Goal: Information Seeking & Learning: Learn about a topic

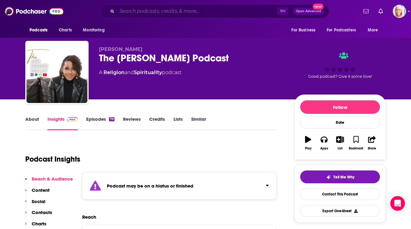
click at [126, 12] on input "Search podcasts, credits, & more..." at bounding box center [197, 11] width 160 height 10
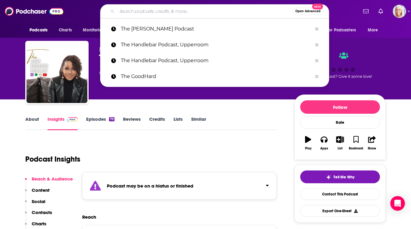
paste input "Theology in the Raw"
type input "Theology in the Raw"
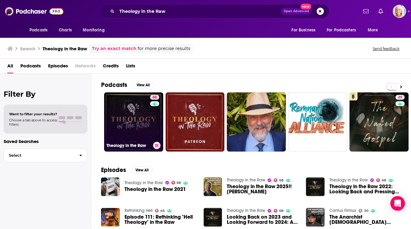
click at [130, 103] on link "68 Theology in the Raw" at bounding box center [133, 121] width 59 height 59
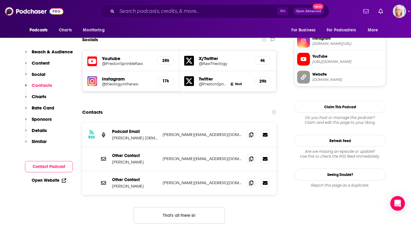
scroll to position [551, 0]
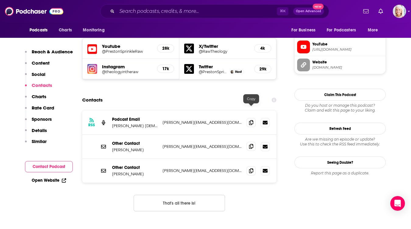
click at [250, 144] on icon at bounding box center [251, 146] width 4 height 5
click at [252, 120] on icon at bounding box center [251, 122] width 4 height 5
click at [251, 168] on icon at bounding box center [251, 170] width 4 height 5
click at [252, 120] on icon at bounding box center [251, 122] width 4 height 5
click at [145, 12] on input "Search podcasts, credits, & more..." at bounding box center [197, 11] width 160 height 10
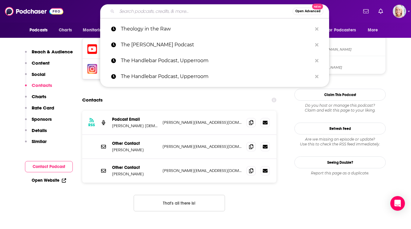
paste input "[DATE] Nashville"
type input "[DATE] Nashville"
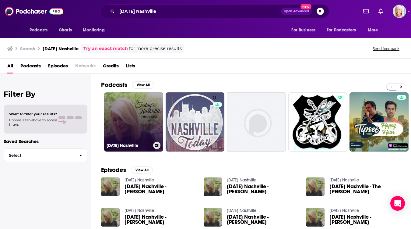
click at [123, 105] on link "[DATE] Nashville" at bounding box center [133, 121] width 59 height 59
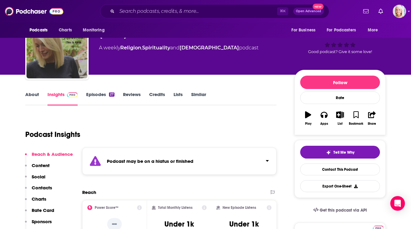
scroll to position [25, 0]
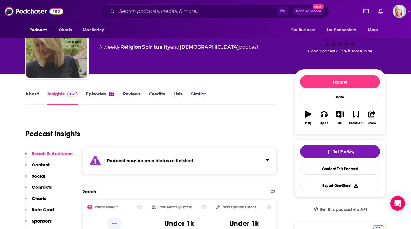
click at [90, 95] on link "Episodes 27" at bounding box center [100, 98] width 28 height 14
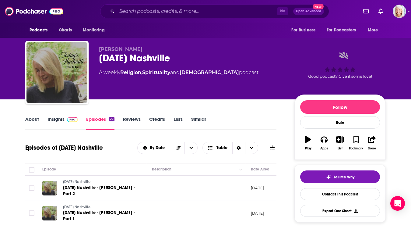
click at [56, 117] on link "Insights" at bounding box center [62, 123] width 30 height 14
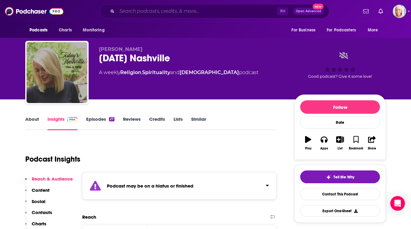
click at [130, 10] on input "Search podcasts, credits, & more..." at bounding box center [197, 11] width 160 height 10
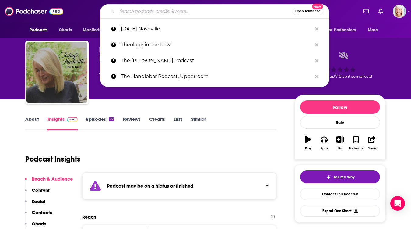
paste input "Unlocked with [PERSON_NAME]"
type input "Unlocked with [PERSON_NAME]"
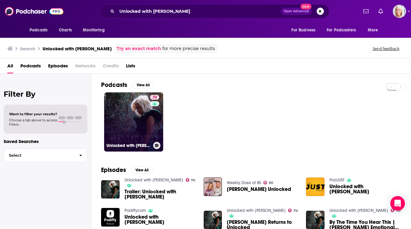
click at [133, 99] on link "70 Unlocked with [PERSON_NAME]" at bounding box center [133, 121] width 59 height 59
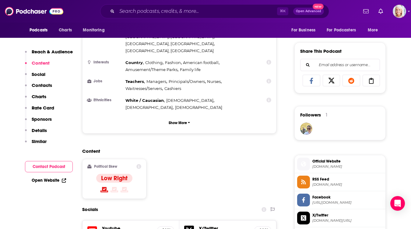
scroll to position [434, 0]
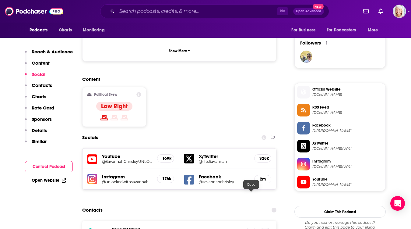
click at [248, 227] on span at bounding box center [250, 231] width 9 height 9
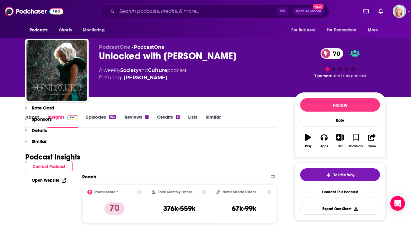
scroll to position [0, 0]
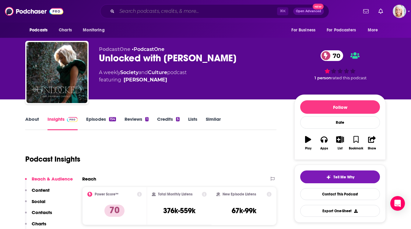
click at [136, 13] on input "Search podcasts, credits, & more..." at bounding box center [197, 11] width 160 height 10
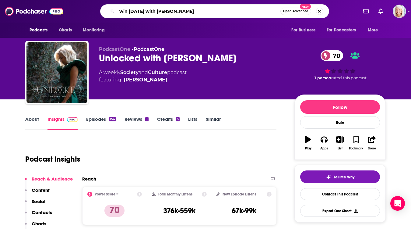
type input "win [DATE] with [PERSON_NAME]"
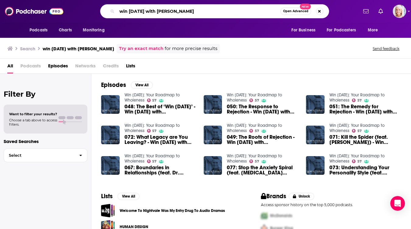
drag, startPoint x: 209, startPoint y: 11, endPoint x: 153, endPoint y: 9, distance: 56.0
click at [153, 9] on input "win [DATE] with [PERSON_NAME]" at bounding box center [198, 11] width 163 height 10
type input "win [DATE]"
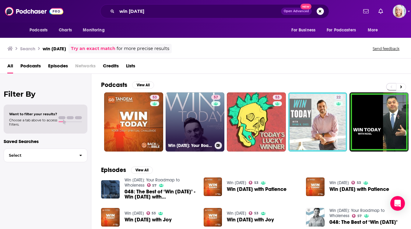
click at [186, 101] on link "57 Win [DATE]: Your Roadmap to Wholeness" at bounding box center [195, 121] width 59 height 59
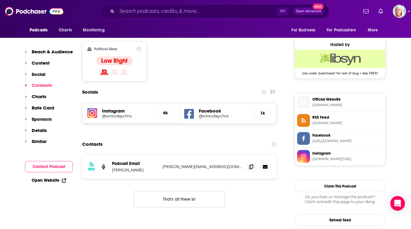
scroll to position [472, 0]
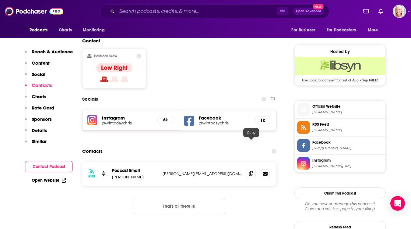
click at [252, 171] on icon at bounding box center [251, 173] width 4 height 5
click at [132, 13] on input "Search podcasts, credits, & more..." at bounding box center [197, 11] width 160 height 10
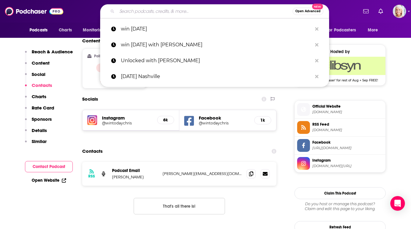
paste input "Worship is My Weapon"
type input "Worship is My Weapon"
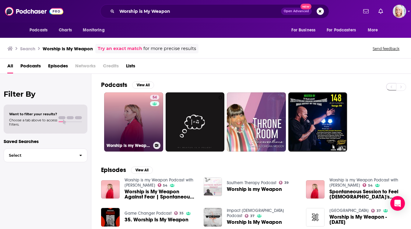
click at [134, 103] on link "54 Worship is my Weapon Podcast with [PERSON_NAME]" at bounding box center [133, 121] width 59 height 59
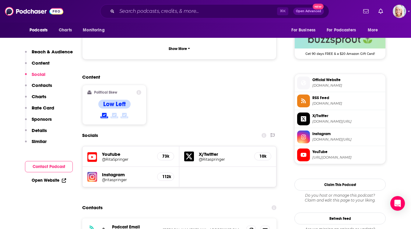
scroll to position [451, 0]
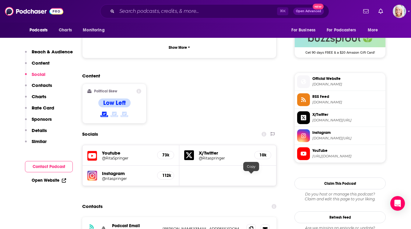
click at [250, 226] on icon at bounding box center [251, 228] width 4 height 5
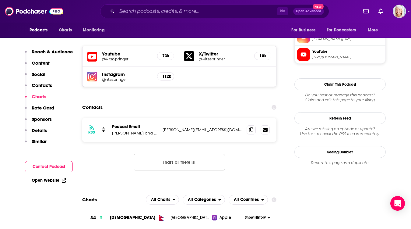
scroll to position [548, 0]
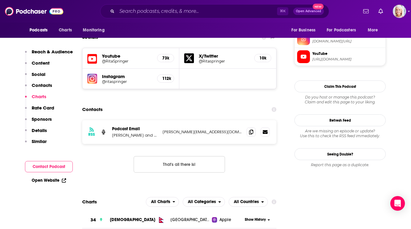
click at [159, 120] on div "RSS Podcast Email [PERSON_NAME] and Kenzie Burke [EMAIL_ADDRESS][DOMAIN_NAME] […" at bounding box center [179, 132] width 194 height 24
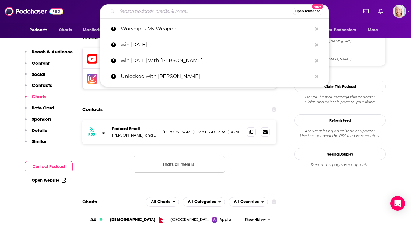
click at [138, 12] on input "Search podcasts, credits, & more..." at bounding box center [205, 11] width 176 height 10
paste input "Bought + Beloved"
type input "Bought + Beloved"
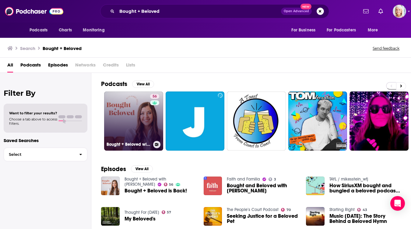
click at [140, 106] on link "56 Bought + Beloved with [PERSON_NAME]" at bounding box center [133, 120] width 59 height 59
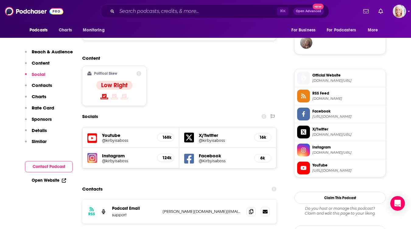
scroll to position [467, 0]
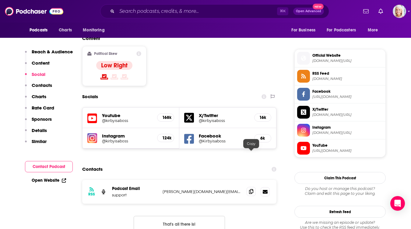
click at [253, 189] on icon at bounding box center [251, 191] width 4 height 5
click at [143, 15] on input "Search podcasts, credits, & more..." at bounding box center [197, 11] width 160 height 10
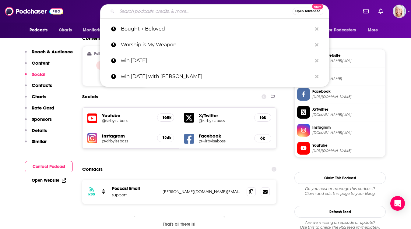
paste input "Can I Laugh On Your Shoulder"
type input "Can I Laugh On Your Shoulder"
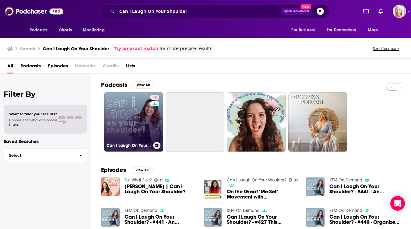
click at [134, 106] on link "35 Can I Laugh On Your Shoulder?" at bounding box center [133, 121] width 59 height 59
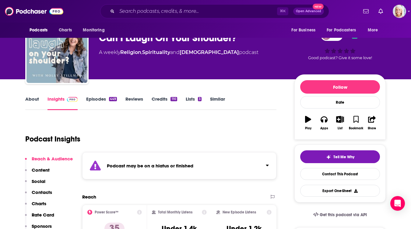
scroll to position [21, 0]
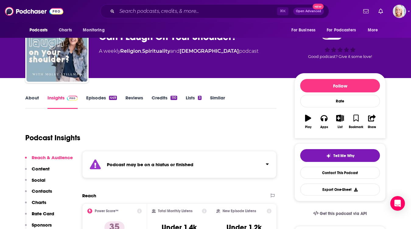
click at [93, 100] on link "Episodes 449" at bounding box center [101, 102] width 31 height 14
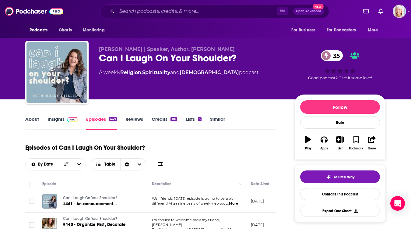
click at [60, 120] on link "Insights" at bounding box center [62, 123] width 30 height 14
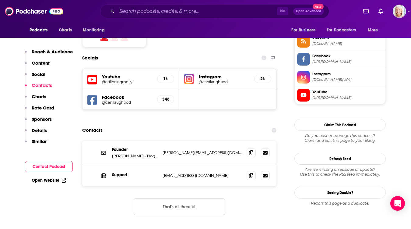
scroll to position [563, 0]
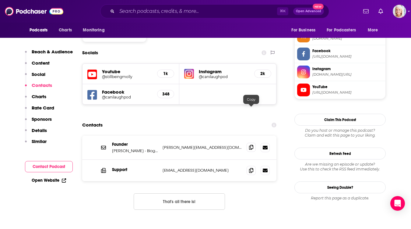
click at [253, 145] on icon at bounding box center [251, 147] width 4 height 5
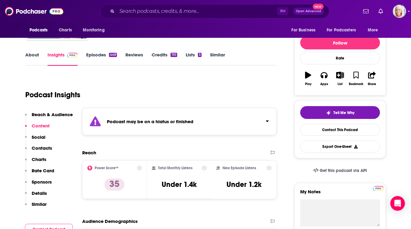
scroll to position [0, 0]
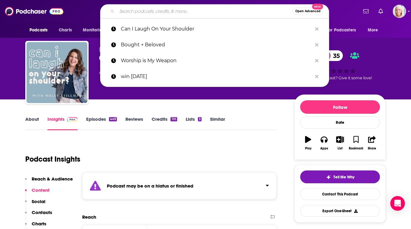
click at [125, 11] on input "Search podcasts, credits, & more..." at bounding box center [205, 11] width 176 height 10
paste input "[PERSON_NAME] and [PERSON_NAME]"
type input "[PERSON_NAME] and [PERSON_NAME]"
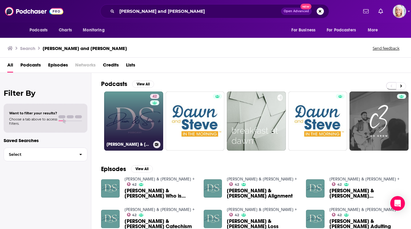
click at [129, 102] on link "42 [PERSON_NAME] & [PERSON_NAME] +" at bounding box center [133, 120] width 59 height 59
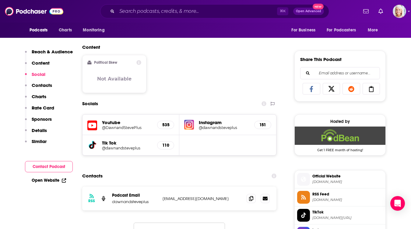
scroll to position [362, 0]
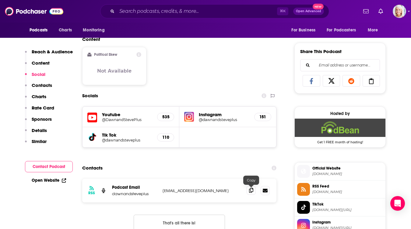
click at [251, 189] on icon at bounding box center [251, 189] width 4 height 5
click at [128, 10] on input "Search podcasts, credits, & more..." at bounding box center [197, 11] width 160 height 10
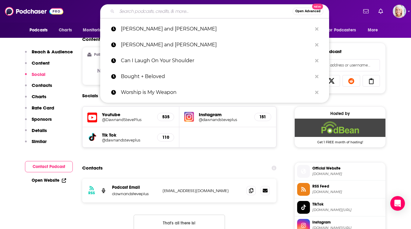
paste input "Edify with [PERSON_NAME]"
type input "Edify with [PERSON_NAME]"
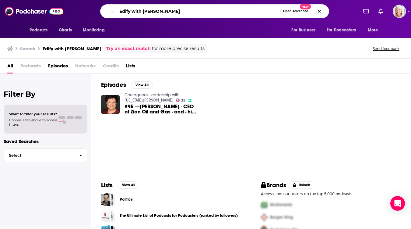
drag, startPoint x: 179, startPoint y: 12, endPoint x: 134, endPoint y: 9, distance: 45.1
click at [134, 9] on input "Edify with [PERSON_NAME]" at bounding box center [198, 11] width 163 height 10
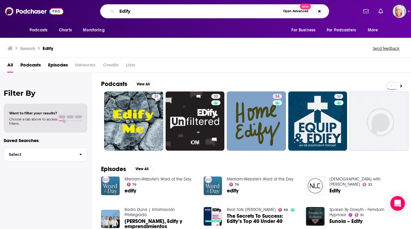
drag, startPoint x: 139, startPoint y: 10, endPoint x: 106, endPoint y: 9, distance: 32.9
click at [106, 9] on div "Edify Open Advanced New" at bounding box center [214, 11] width 229 height 14
paste input "quipped with [PERSON_NAME]"
type input "Equipped with [PERSON_NAME]"
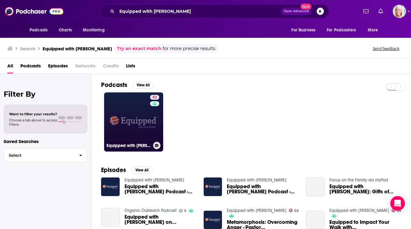
click at [129, 105] on link "53 Equipped with [PERSON_NAME]" at bounding box center [133, 121] width 59 height 59
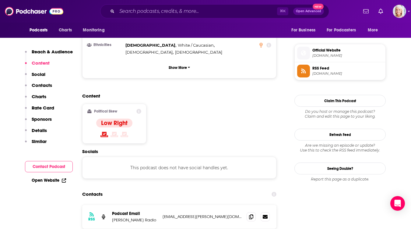
scroll to position [424, 0]
click at [250, 213] on icon at bounding box center [251, 215] width 4 height 5
click at [120, 9] on input "Search podcasts, credits, & more..." at bounding box center [197, 11] width 160 height 10
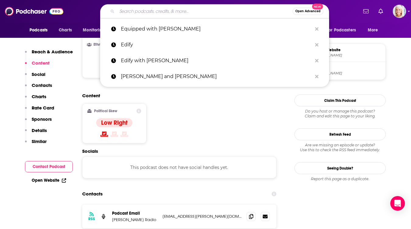
paste input "For The Girl"
type input "For The Girl"
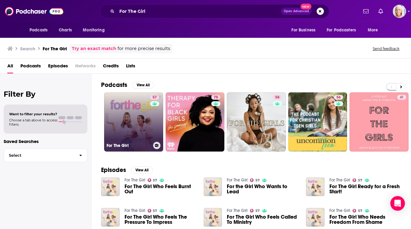
click at [128, 105] on link "57 For The Girl" at bounding box center [133, 121] width 59 height 59
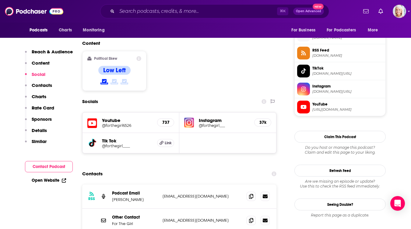
scroll to position [494, 0]
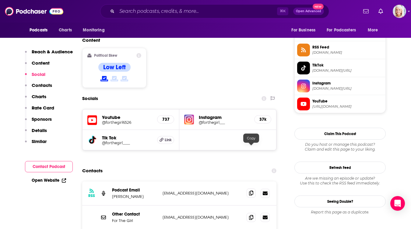
click at [251, 190] on icon at bounding box center [251, 192] width 4 height 5
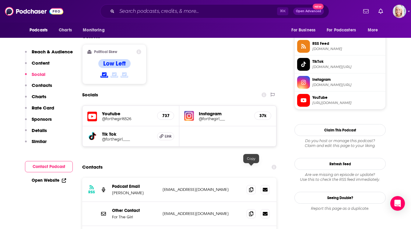
click at [256, 209] on div at bounding box center [257, 213] width 23 height 9
click at [253, 208] on span at bounding box center [250, 212] width 9 height 9
click at [250, 184] on span at bounding box center [250, 188] width 9 height 9
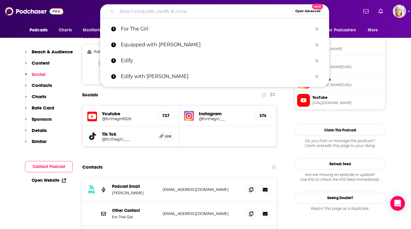
click at [126, 11] on input "Search podcasts, credits, & more..." at bounding box center [205, 11] width 176 height 10
paste input "FOX News Digital"
type input "FOX News Digital"
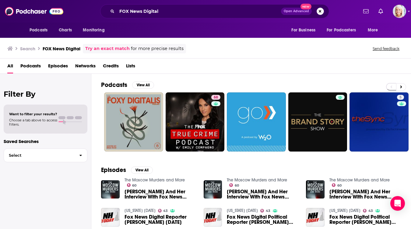
click at [321, 12] on button "Search podcasts, credits, & more..." at bounding box center [319, 11] width 7 height 7
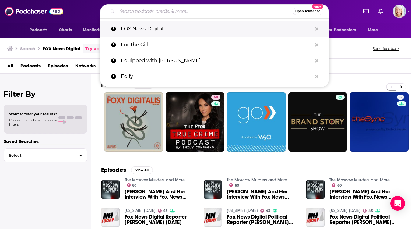
paste input "Get Your Hopes Up with [PERSON_NAME]"
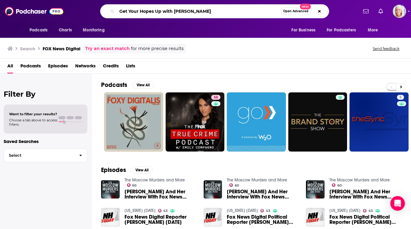
type input "Get Your Hopes Up with [PERSON_NAME]"
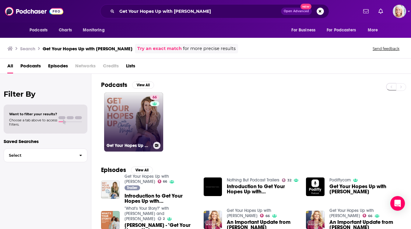
click at [146, 125] on link "66 Get Your Hopes Up with [PERSON_NAME]" at bounding box center [133, 121] width 59 height 59
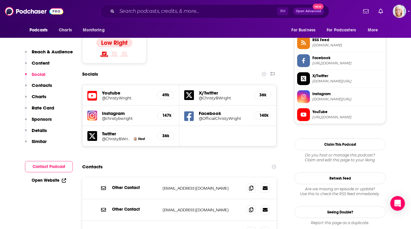
scroll to position [504, 0]
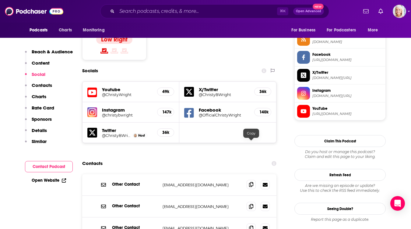
click at [252, 182] on icon at bounding box center [251, 184] width 4 height 5
click at [250, 203] on icon at bounding box center [251, 205] width 4 height 5
click at [119, 11] on input "Search podcasts, credits, & more..." at bounding box center [197, 11] width 160 height 10
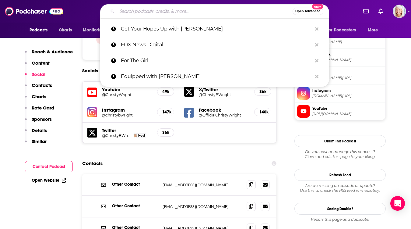
paste input "[PERSON_NAME]'s Podcast"
type input "[PERSON_NAME]'s Podcast"
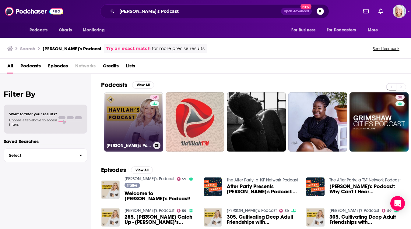
click at [136, 105] on link "59 [PERSON_NAME]'s Podcast" at bounding box center [133, 121] width 59 height 59
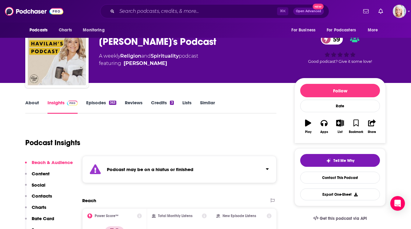
scroll to position [23, 0]
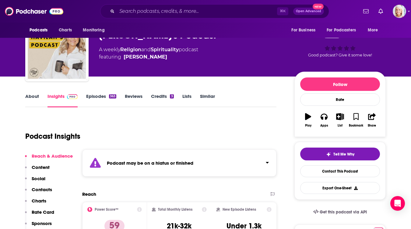
click at [97, 103] on link "Episodes 363" at bounding box center [101, 100] width 30 height 14
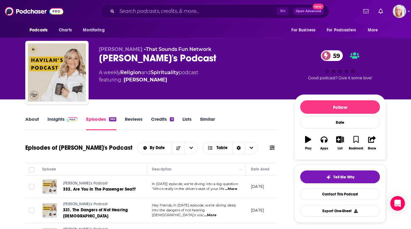
click at [57, 122] on link "Insights" at bounding box center [62, 123] width 30 height 14
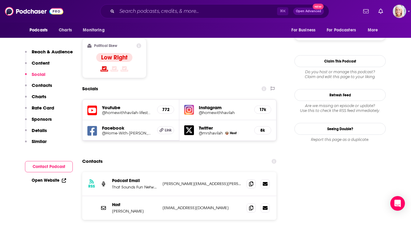
scroll to position [518, 0]
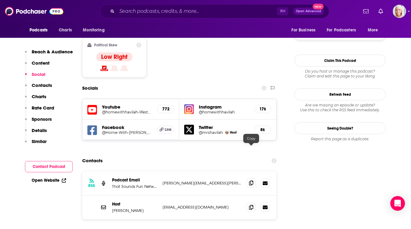
click at [251, 180] on icon at bounding box center [251, 182] width 4 height 5
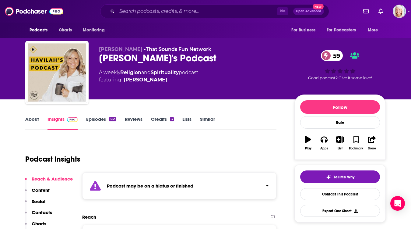
click at [88, 118] on link "Episodes 363" at bounding box center [101, 123] width 30 height 14
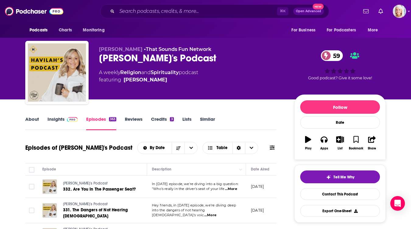
click at [60, 119] on link "Insights" at bounding box center [62, 123] width 30 height 14
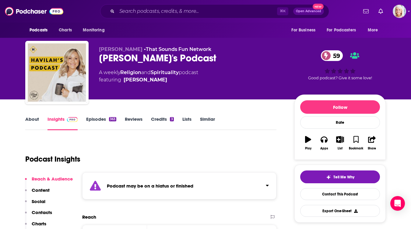
click at [122, 18] on div "⌘ K Open Advanced New" at bounding box center [214, 11] width 229 height 14
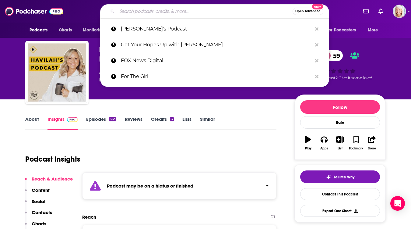
click at [122, 12] on input "Search podcasts, credits, & more..." at bounding box center [205, 11] width 176 height 10
paste input "[PERSON_NAME] Radio"
type input "[PERSON_NAME] Radio"
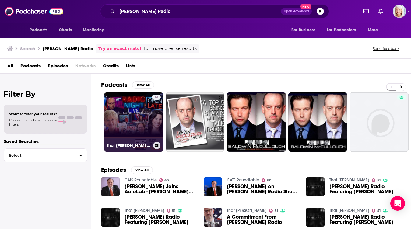
click at [133, 109] on link "14 That [PERSON_NAME] Show fka Radio Night Live with [PERSON_NAME]" at bounding box center [133, 121] width 59 height 59
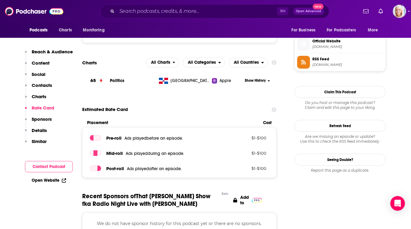
scroll to position [498, 0]
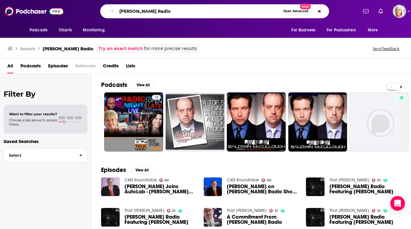
drag, startPoint x: 179, startPoint y: 11, endPoint x: 112, endPoint y: 5, distance: 67.5
click at [112, 5] on div "[PERSON_NAME] Radio Open Advanced New" at bounding box center [214, 11] width 229 height 14
paste input "Lead with Inspiration"
type input "Lead with Inspiration"
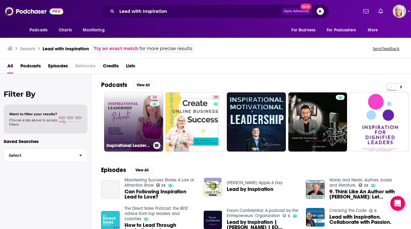
click at [137, 108] on link "34 Inspirational Leadership for People Managers, Executives & HR Leaders" at bounding box center [133, 121] width 59 height 59
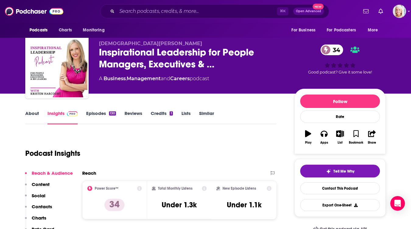
scroll to position [8, 0]
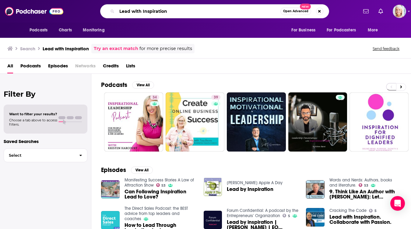
drag, startPoint x: 161, startPoint y: 12, endPoint x: 116, endPoint y: 12, distance: 44.7
click at [116, 12] on div "Lead with Inspiration Open Advanced New" at bounding box center [214, 11] width 229 height 14
paste input "Morning with Carme"
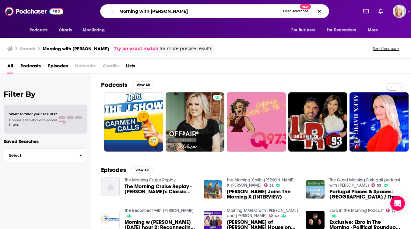
drag, startPoint x: 175, startPoint y: 14, endPoint x: 98, endPoint y: 12, distance: 76.7
click at [98, 13] on div "Morning with [PERSON_NAME] Open Advanced New" at bounding box center [214, 11] width 286 height 14
paste input "Questions with Cad"
type input "Questions with [PERSON_NAME]"
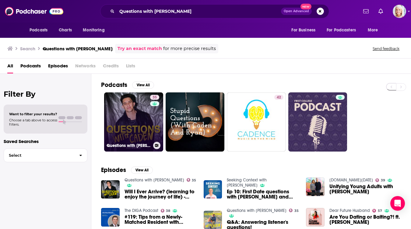
click at [128, 114] on link "35 Questions with Caden" at bounding box center [133, 121] width 59 height 59
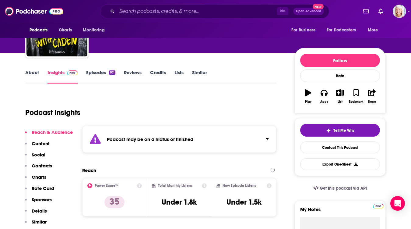
scroll to position [67, 0]
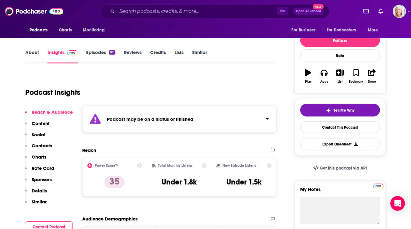
click at [96, 53] on link "Episodes 101" at bounding box center [100, 56] width 29 height 14
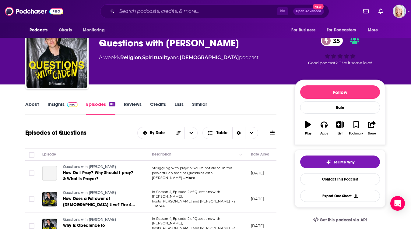
scroll to position [15, 0]
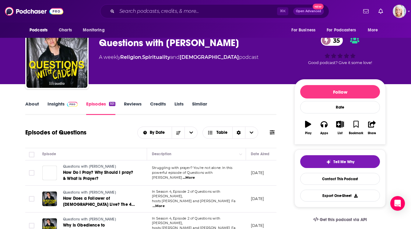
click at [53, 104] on link "Insights" at bounding box center [62, 108] width 30 height 14
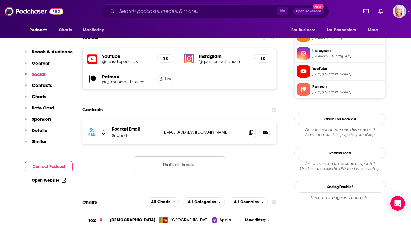
scroll to position [463, 0]
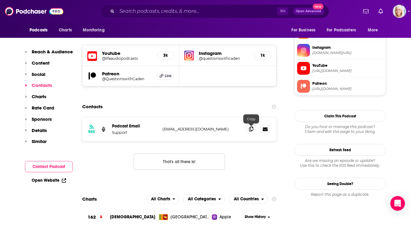
click at [250, 128] on icon at bounding box center [251, 128] width 4 height 5
click at [136, 8] on input "Search podcasts, credits, & more..." at bounding box center [197, 11] width 160 height 10
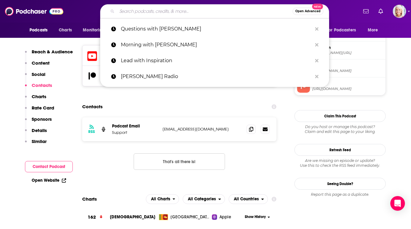
paste input "Saved Not Soft"
type input "Saved Not Soft"
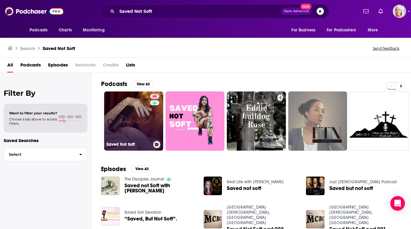
click at [144, 100] on link "68 Saved Not Soft" at bounding box center [133, 120] width 59 height 59
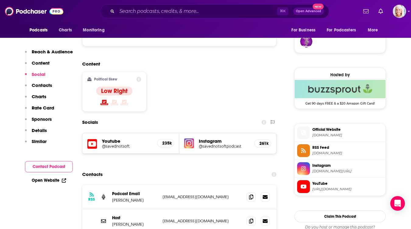
scroll to position [450, 0]
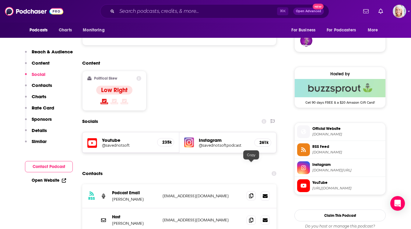
click at [250, 193] on icon at bounding box center [251, 195] width 4 height 5
click at [251, 217] on icon at bounding box center [251, 219] width 4 height 5
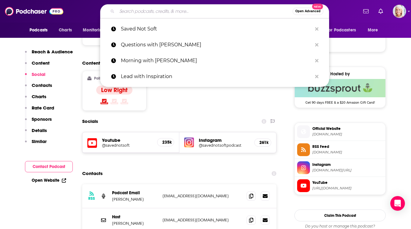
click at [129, 14] on input "Search podcasts, credits, & more..." at bounding box center [205, 11] width 176 height 10
paste input "Testimony Snapshot"
type input "Testimony Snapshot"
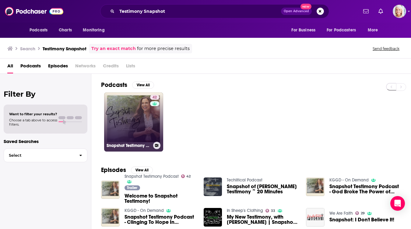
click at [125, 100] on link "42 Snapshot Testimony Podcast" at bounding box center [133, 121] width 59 height 59
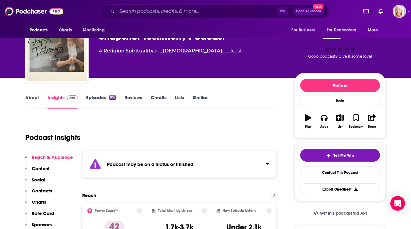
scroll to position [23, 0]
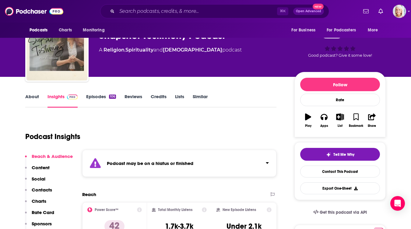
click at [92, 95] on link "Episodes 106" at bounding box center [101, 100] width 30 height 14
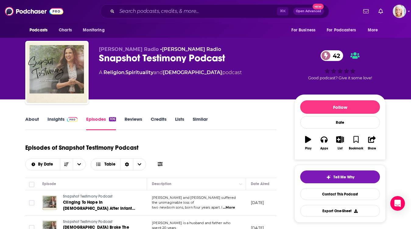
click at [57, 119] on link "Insights" at bounding box center [62, 123] width 30 height 14
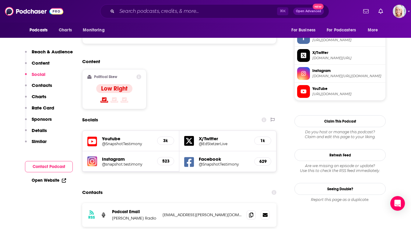
scroll to position [481, 0]
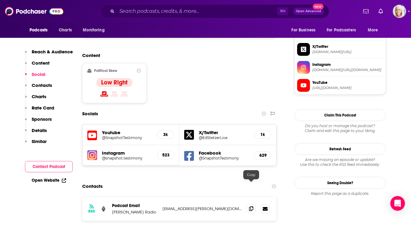
click at [250, 206] on icon at bounding box center [251, 208] width 4 height 5
click at [131, 14] on input "Search podcasts, credits, & more..." at bounding box center [197, 11] width 160 height 10
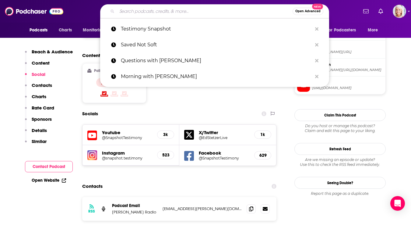
paste input "The [PERSON_NAME] Show"
type input "The [PERSON_NAME] Show"
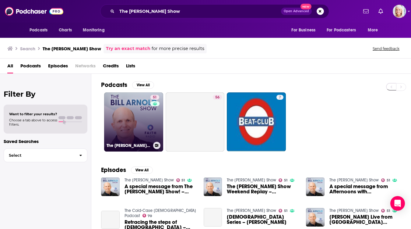
click at [131, 109] on link "51 The [PERSON_NAME] Show" at bounding box center [133, 121] width 59 height 59
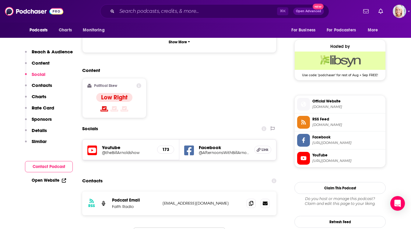
scroll to position [439, 0]
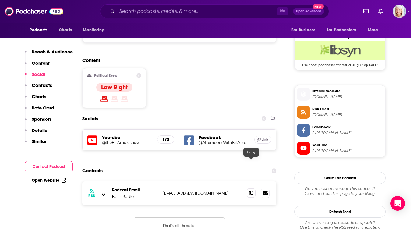
click at [250, 190] on icon at bounding box center [251, 192] width 4 height 5
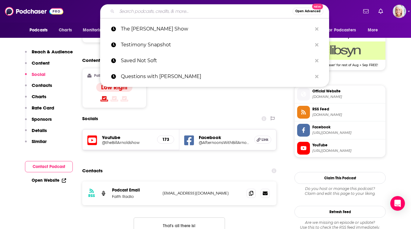
click at [155, 8] on input "Search podcasts, credits, & more..." at bounding box center [205, 11] width 176 height 10
paste input "The Blaze"
type input "The Blaze"
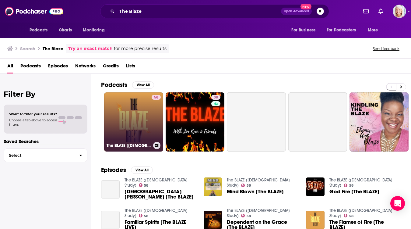
click at [139, 119] on link "58 The BLAZE ([DEMOGRAPHIC_DATA] Study)" at bounding box center [133, 121] width 59 height 59
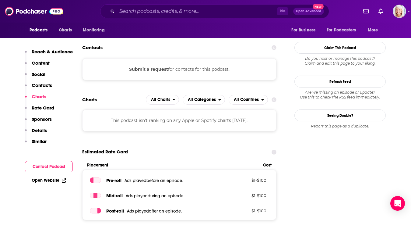
scroll to position [580, 0]
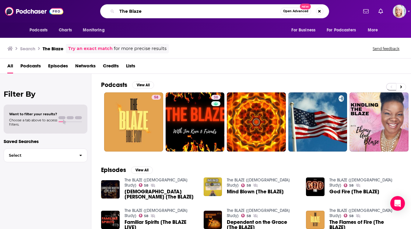
drag, startPoint x: 150, startPoint y: 8, endPoint x: 116, endPoint y: 7, distance: 33.8
click at [116, 8] on div "The Blaze Open Advanced New" at bounding box center [214, 11] width 229 height 14
drag, startPoint x: 143, startPoint y: 14, endPoint x: 115, endPoint y: 14, distance: 27.4
click at [116, 14] on div "The Blaze Open Advanced New" at bounding box center [214, 11] width 229 height 14
paste input "[PERSON_NAME]. [PERSON_NAME] Podcast"
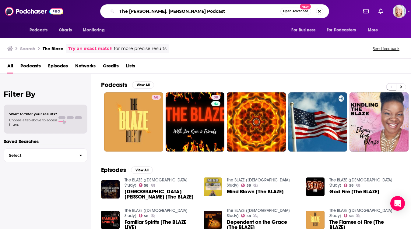
type input "The [PERSON_NAME]. [PERSON_NAME] Podcast"
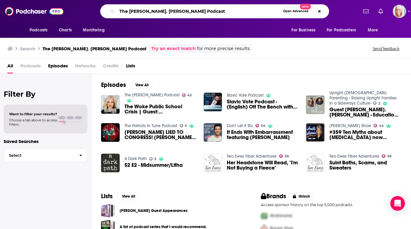
drag, startPoint x: 187, startPoint y: 11, endPoint x: 163, endPoint y: 12, distance: 24.1
click at [163, 13] on input "The [PERSON_NAME]. [PERSON_NAME] Podcast" at bounding box center [198, 11] width 163 height 10
click at [320, 10] on button "Search podcasts, credits, & more..." at bounding box center [319, 11] width 7 height 7
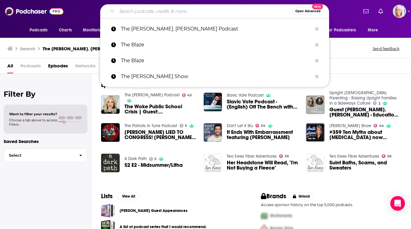
paste input "The [PERSON_NAME] Podcast"
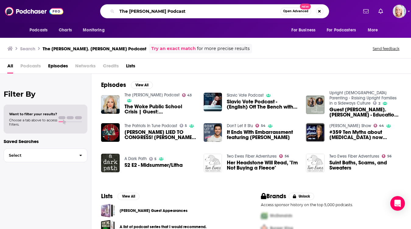
type input "The [PERSON_NAME] Podcast"
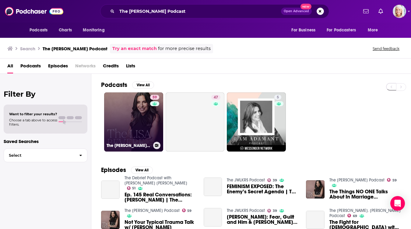
click at [132, 110] on link "59 The [PERSON_NAME] Podcast" at bounding box center [133, 121] width 59 height 59
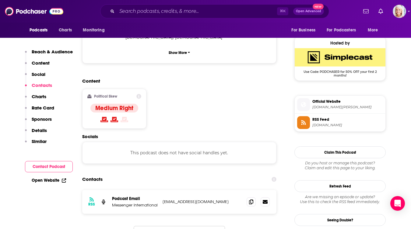
scroll to position [504, 0]
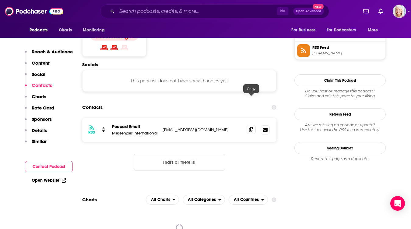
click at [250, 127] on icon at bounding box center [251, 129] width 4 height 5
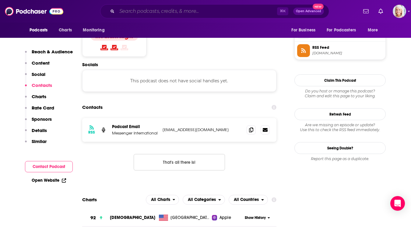
click at [138, 11] on input "Search podcasts, credits, & more..." at bounding box center [197, 11] width 160 height 10
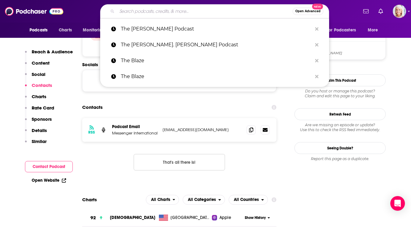
paste input "The Place We Find Ourselves"
type input "The Place We Find Ourselves"
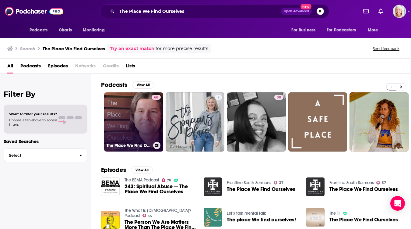
click at [127, 101] on link "68 The Place We Find Ourselves" at bounding box center [133, 121] width 59 height 59
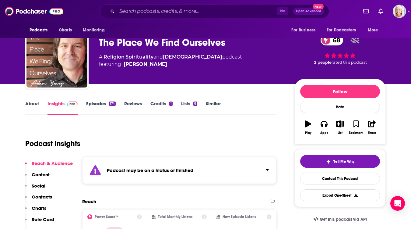
scroll to position [17, 0]
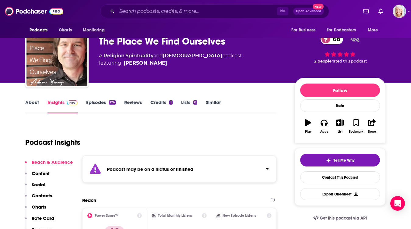
click at [98, 105] on link "Episodes 174" at bounding box center [101, 106] width 30 height 14
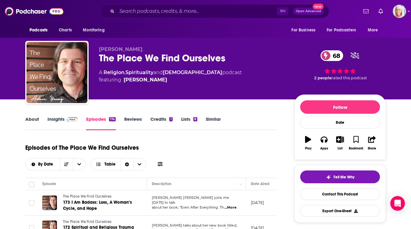
click at [54, 119] on link "Insights" at bounding box center [62, 123] width 30 height 14
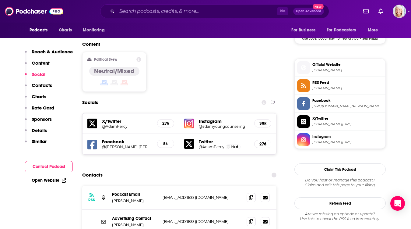
scroll to position [531, 0]
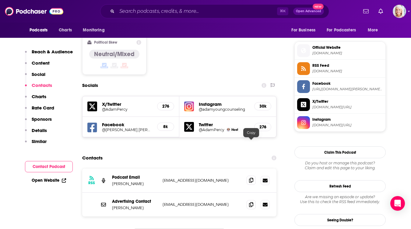
click at [249, 177] on icon at bounding box center [251, 179] width 4 height 5
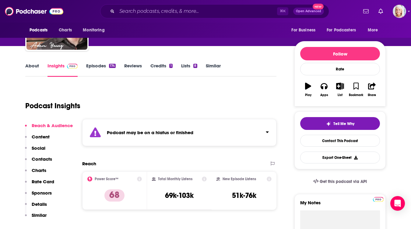
scroll to position [0, 0]
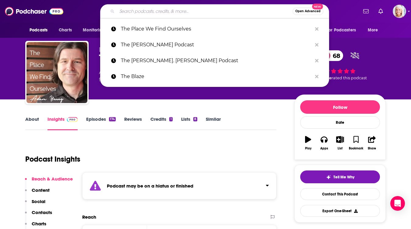
click at [130, 11] on input "Search podcasts, credits, & more..." at bounding box center [205, 11] width 176 height 10
paste input "This Past Weekend with [PERSON_NAME]"
type input "This Past Weekend with [PERSON_NAME]"
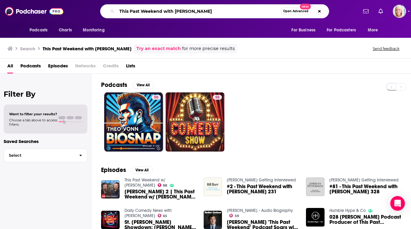
drag, startPoint x: 200, startPoint y: 13, endPoint x: 163, endPoint y: 13, distance: 37.1
click at [163, 13] on input "This Past Weekend with [PERSON_NAME]" at bounding box center [198, 11] width 163 height 10
type input "This Past Weekend"
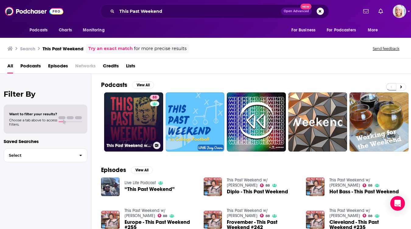
click at [118, 108] on link "88 This Past Weekend w/ [PERSON_NAME]" at bounding box center [133, 121] width 59 height 59
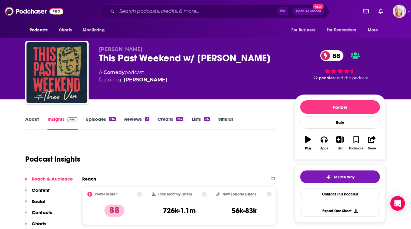
scroll to position [18, 0]
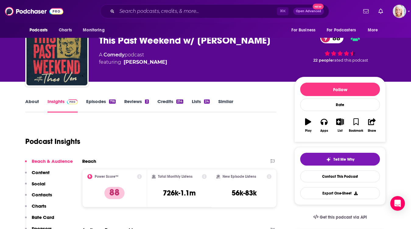
click at [90, 98] on div "About Insights Episodes 716 Reviews 2 Credits 214 Lists 24 Similar" at bounding box center [150, 104] width 251 height 15
click at [96, 100] on link "Episodes 716" at bounding box center [101, 105] width 30 height 14
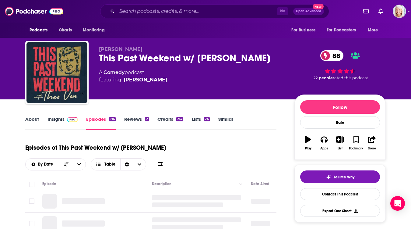
click at [60, 119] on link "Insights" at bounding box center [62, 123] width 30 height 14
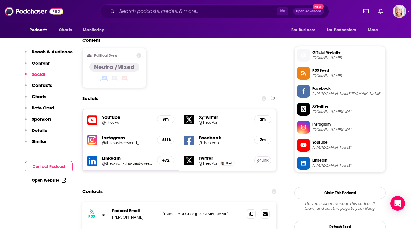
scroll to position [488, 0]
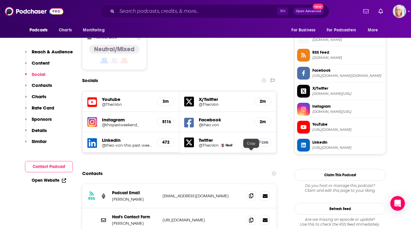
click at [252, 193] on icon at bounding box center [251, 195] width 4 height 5
click at [120, 13] on input "Search podcasts, credits, & more..." at bounding box center [197, 11] width 160 height 10
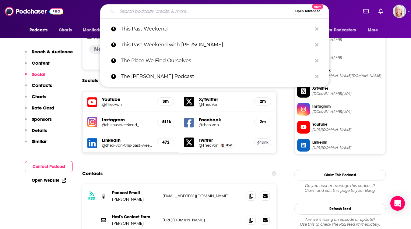
paste input "Time for Hope"
type input "Time for Hope"
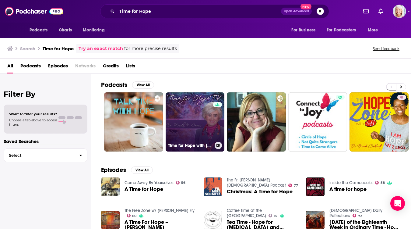
click at [177, 110] on link "0 Time for Hope with [PERSON_NAME]" at bounding box center [195, 121] width 59 height 59
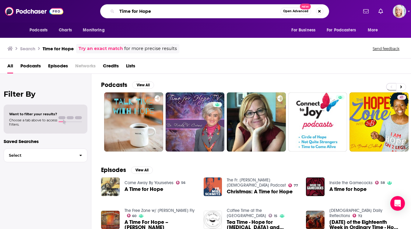
drag, startPoint x: 152, startPoint y: 13, endPoint x: 101, endPoint y: 12, distance: 51.1
click at [101, 12] on div "Time for Hope Open Advanced New" at bounding box center [214, 11] width 229 height 14
paste input "oday in [GEOGRAPHIC_DATA]"
type input "[DATE] in [GEOGRAPHIC_DATA]"
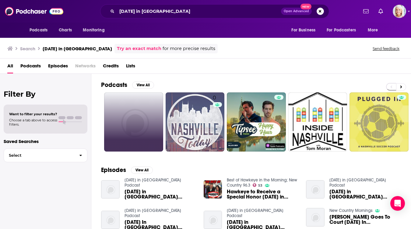
click at [135, 105] on link at bounding box center [133, 121] width 59 height 59
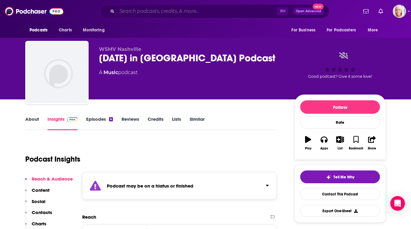
click at [132, 16] on input "Search podcasts, credits, & more..." at bounding box center [197, 11] width 160 height 10
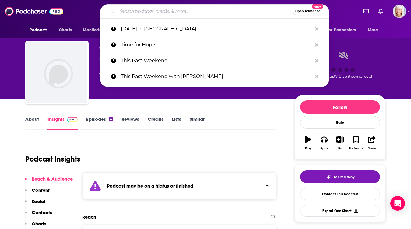
paste input "[DATE] [DEMOGRAPHIC_DATA] Living"
type input "[DATE] [DEMOGRAPHIC_DATA] Living"
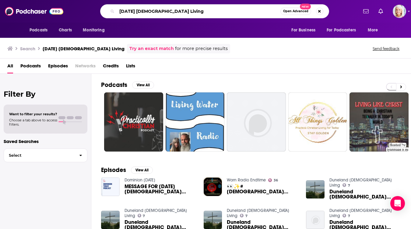
drag, startPoint x: 178, startPoint y: 11, endPoint x: 97, endPoint y: 11, distance: 81.3
click at [97, 11] on div "[DATE] [DEMOGRAPHIC_DATA] Living Open Advanced New" at bounding box center [214, 11] width 286 height 14
paste input "[DEMOGRAPHIC_DATA] & Other Drugs"
type input "[DEMOGRAPHIC_DATA] & Other Drugs"
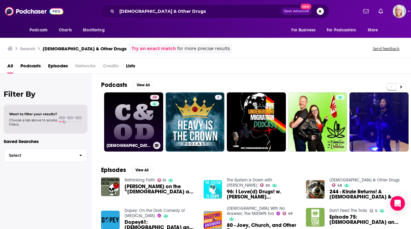
click at [146, 110] on link "48 [DEMOGRAPHIC_DATA] & Other Drugs" at bounding box center [133, 121] width 59 height 59
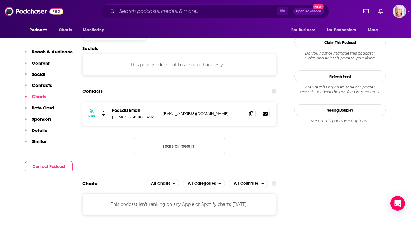
scroll to position [511, 0]
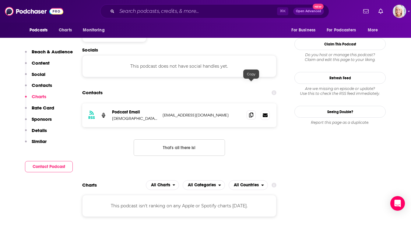
click at [250, 112] on icon at bounding box center [251, 114] width 4 height 5
click at [124, 12] on input "Search podcasts, credits, & more..." at bounding box center [197, 11] width 160 height 10
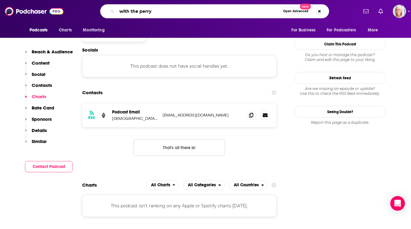
type input "with the perrys"
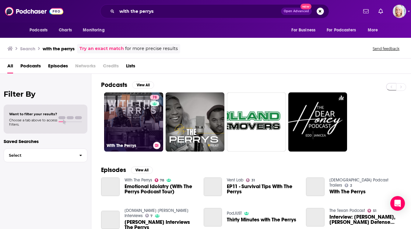
click at [151, 112] on div "78" at bounding box center [155, 118] width 11 height 47
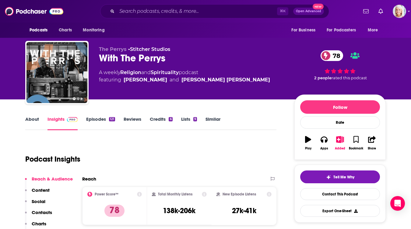
click at [93, 118] on link "Episodes 121" at bounding box center [100, 123] width 29 height 14
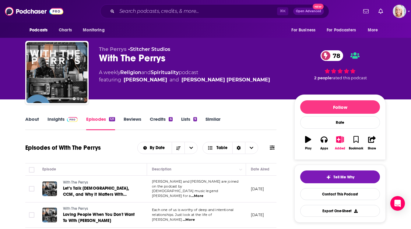
click at [55, 118] on link "Insights" at bounding box center [62, 123] width 30 height 14
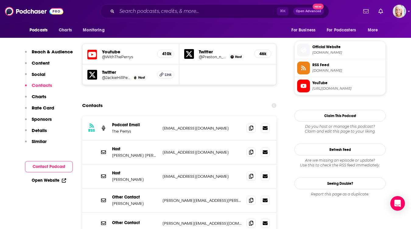
scroll to position [535, 0]
